Goal: Information Seeking & Learning: Learn about a topic

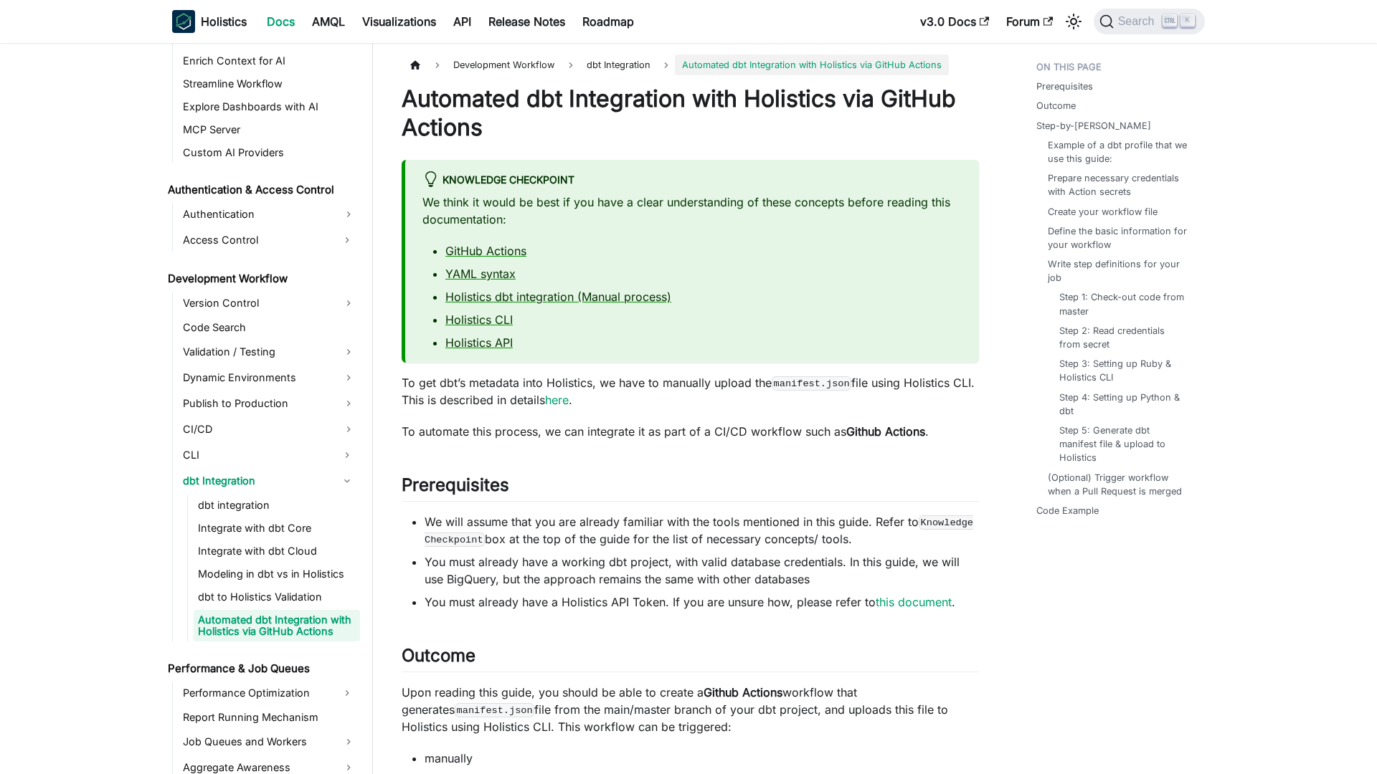
scroll to position [883, 0]
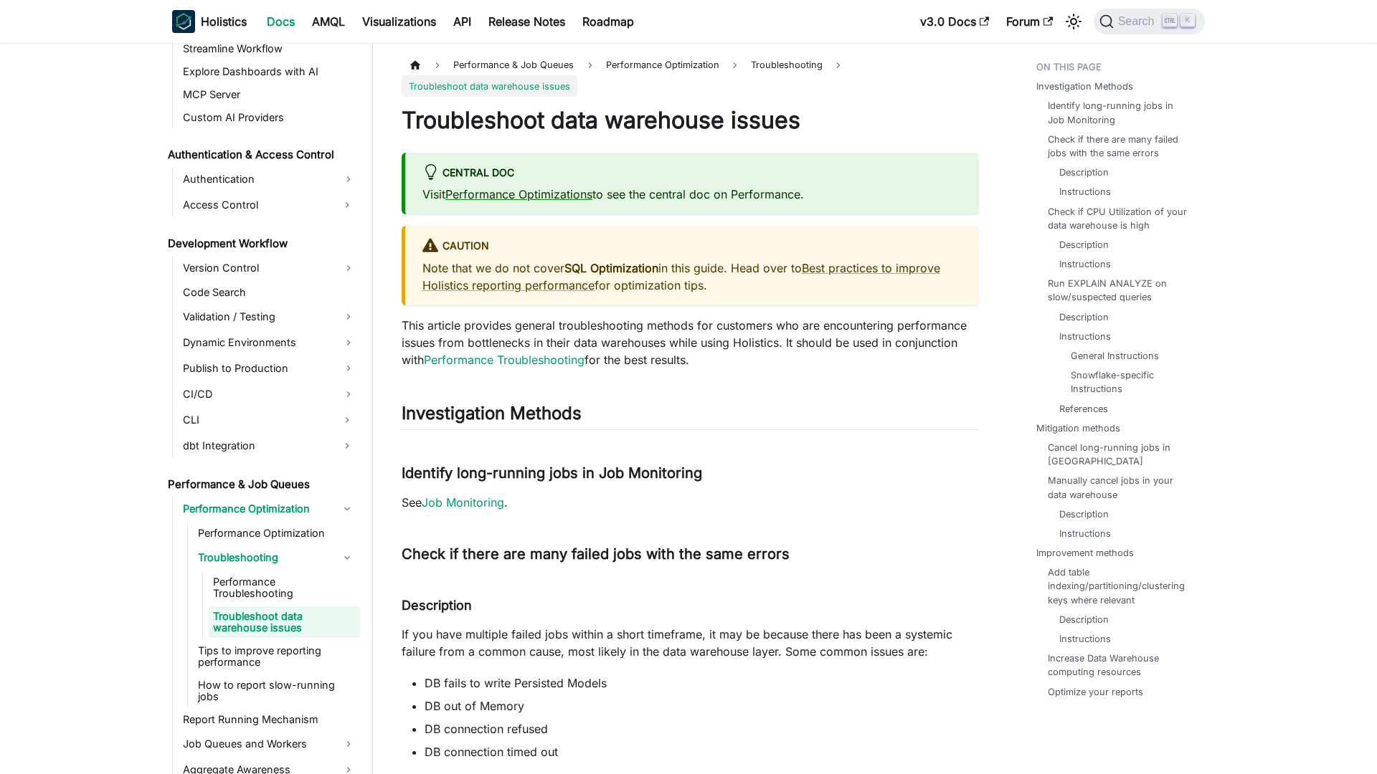
scroll to position [915, 0]
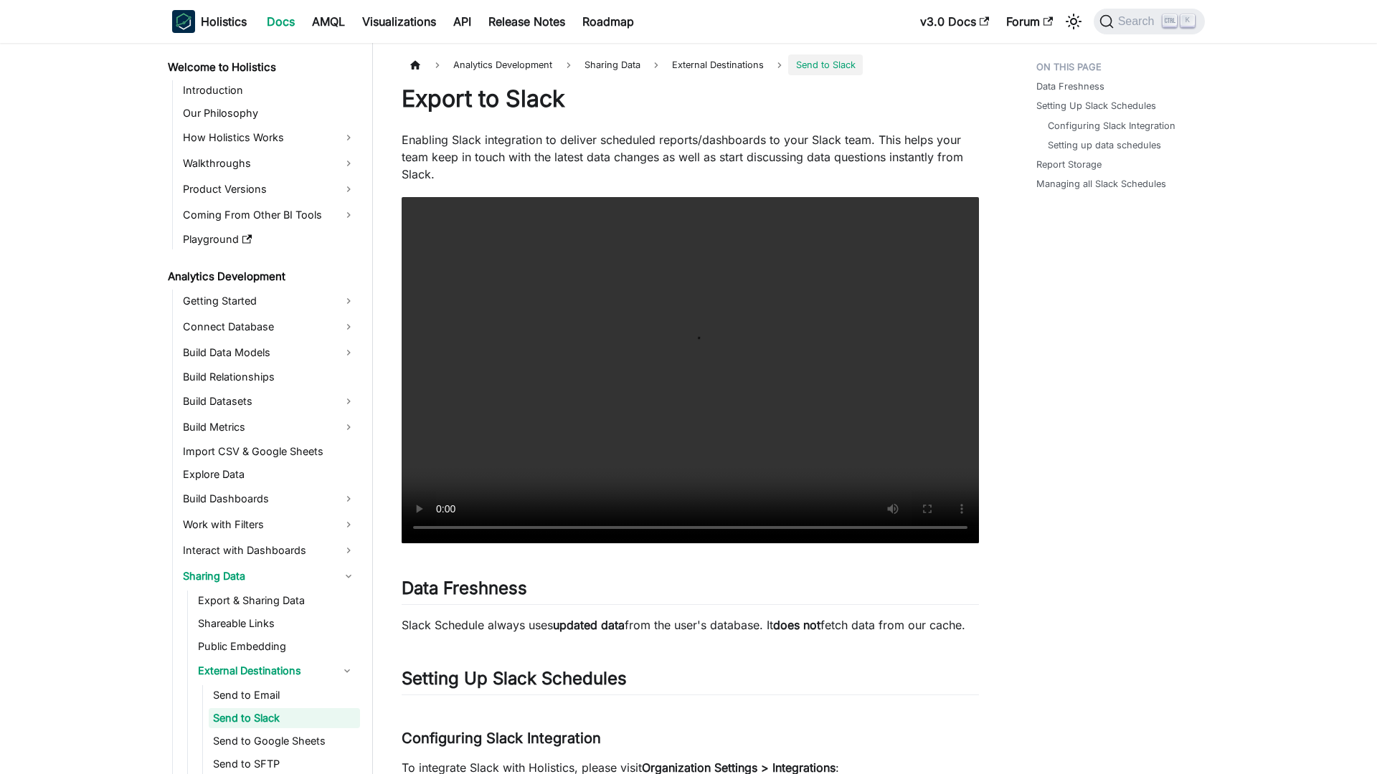
scroll to position [100, 0]
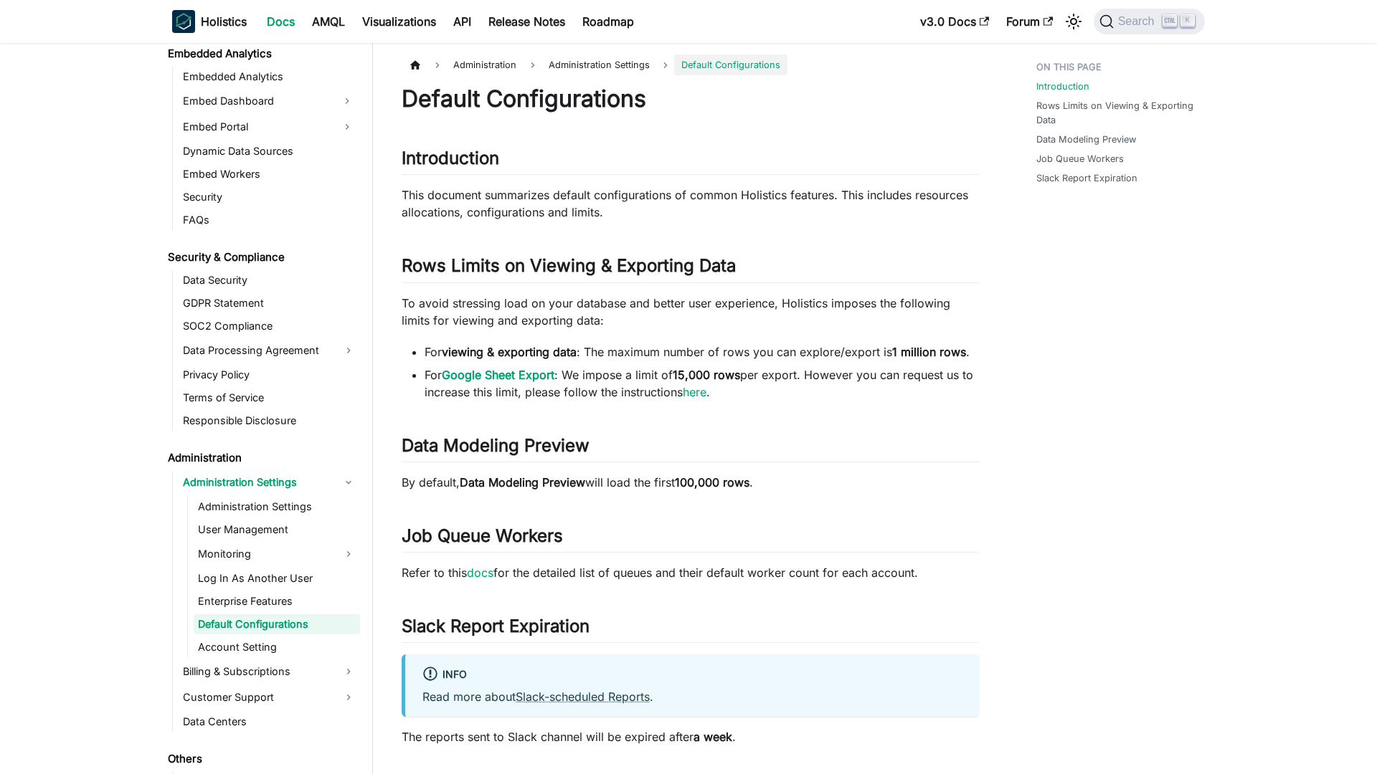
scroll to position [1526, 0]
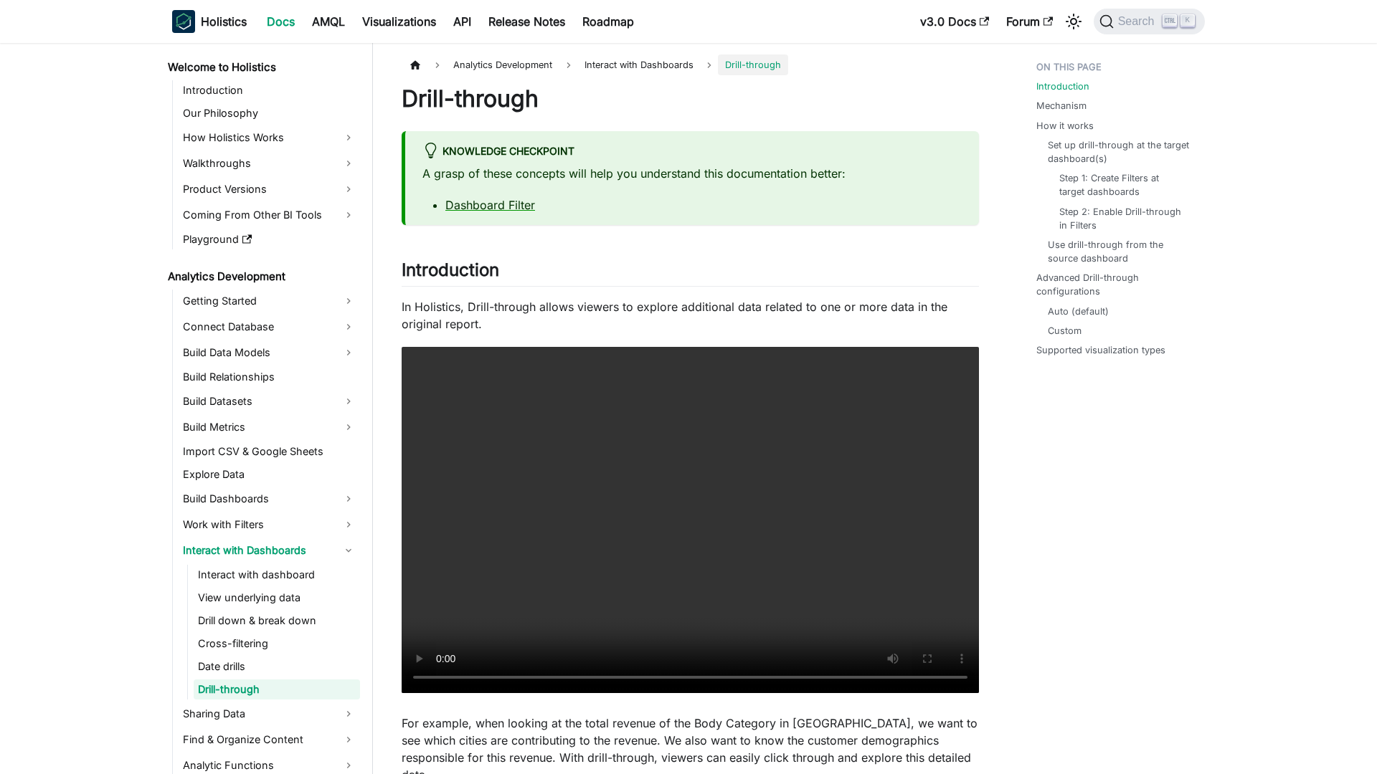
scroll to position [72, 0]
